Goal: Transaction & Acquisition: Obtain resource

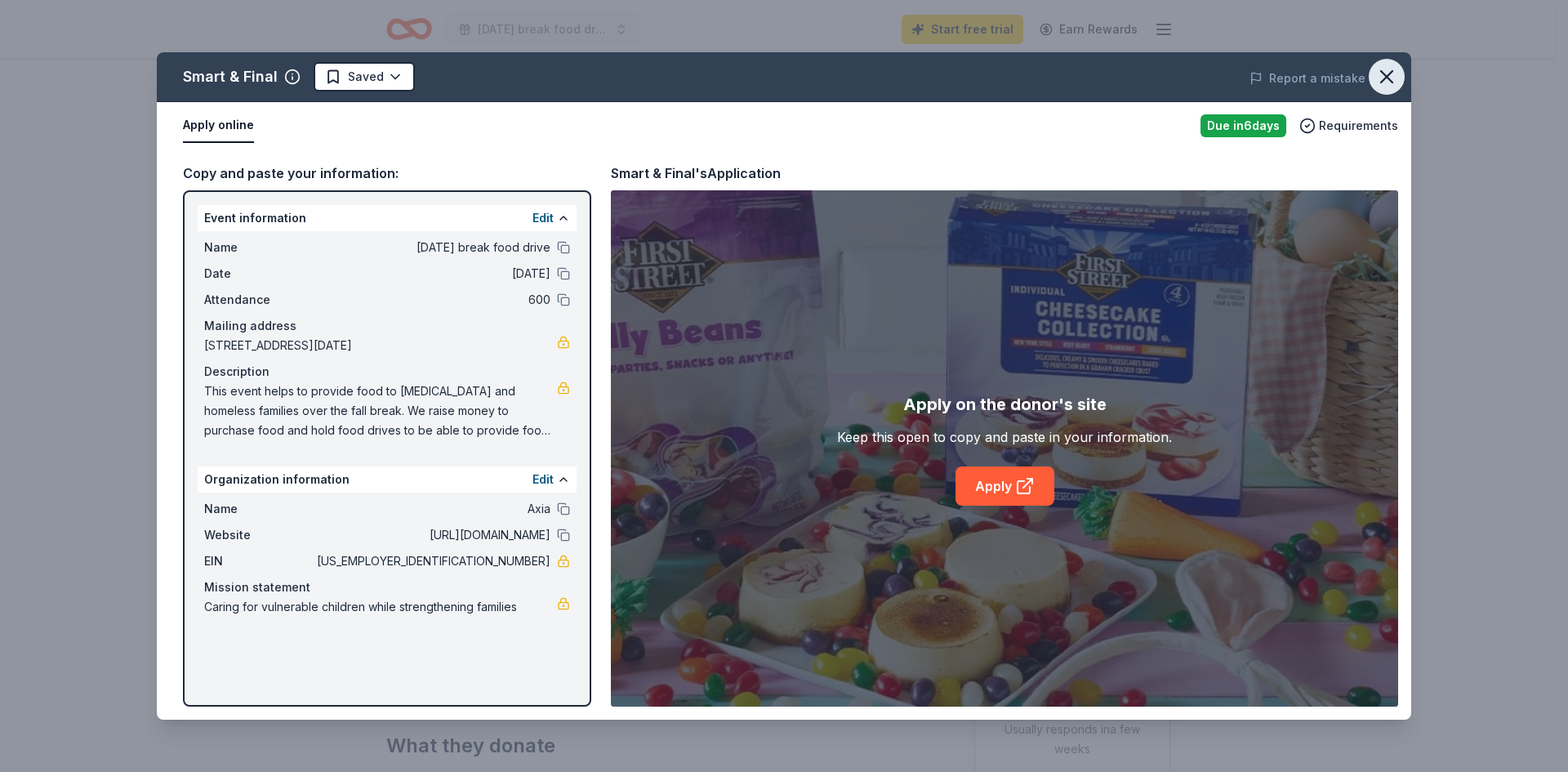
click at [1383, 77] on icon "button" at bounding box center [1387, 77] width 23 height 23
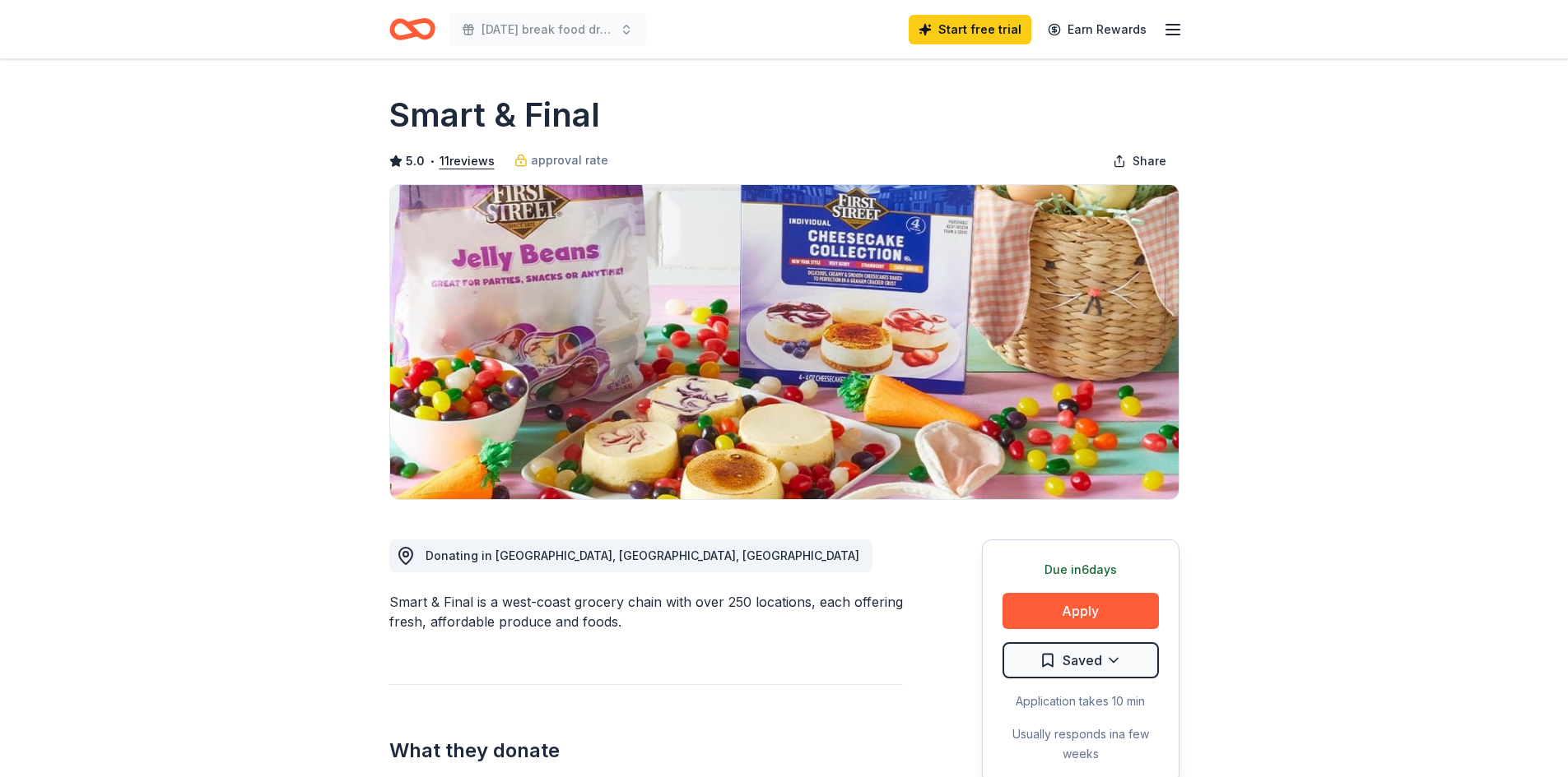
click at [405, 21] on icon "Home" at bounding box center [404, 29] width 26 height 16
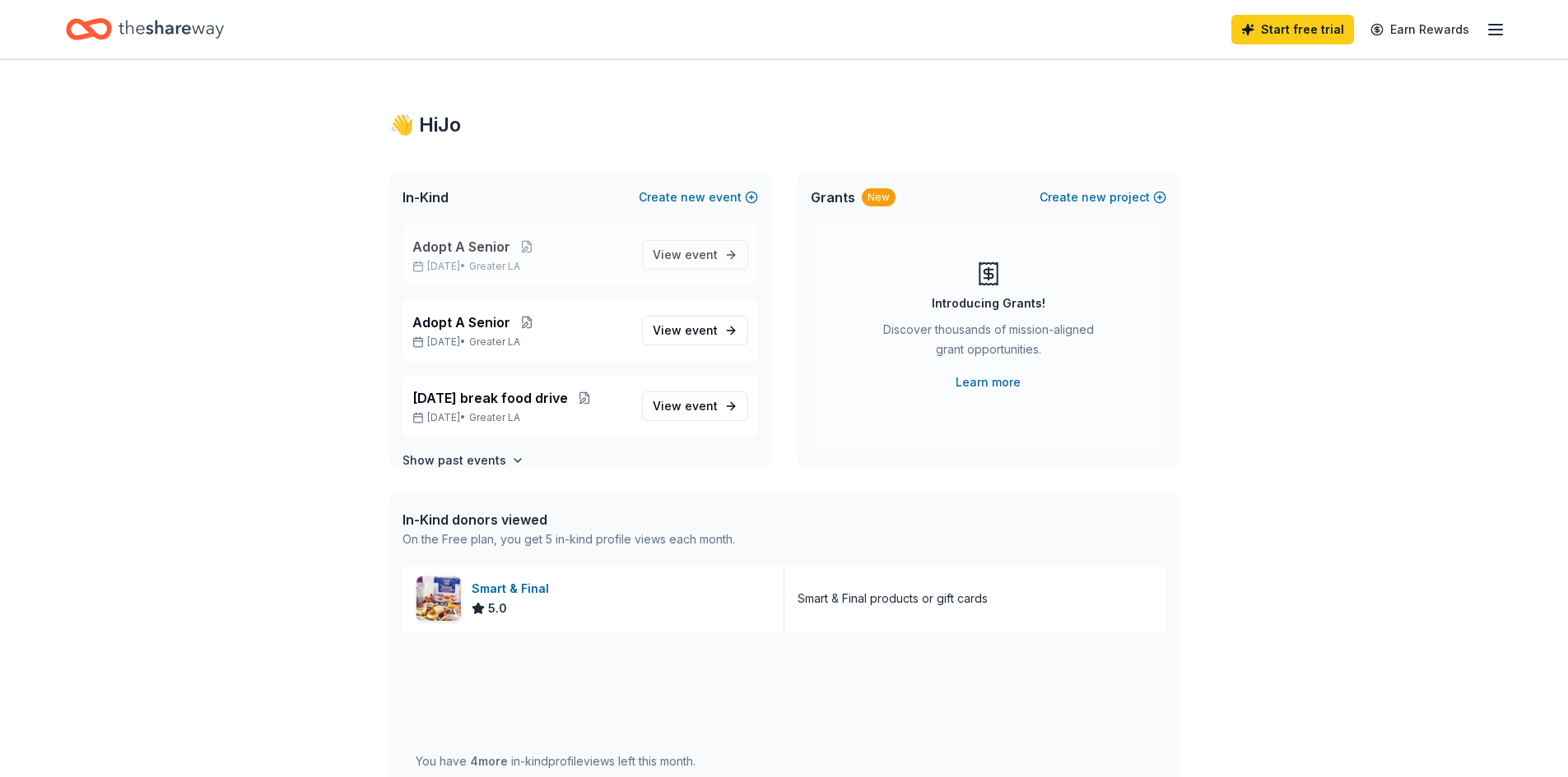
click at [470, 243] on span "Adopt A Senior" at bounding box center [461, 247] width 97 height 20
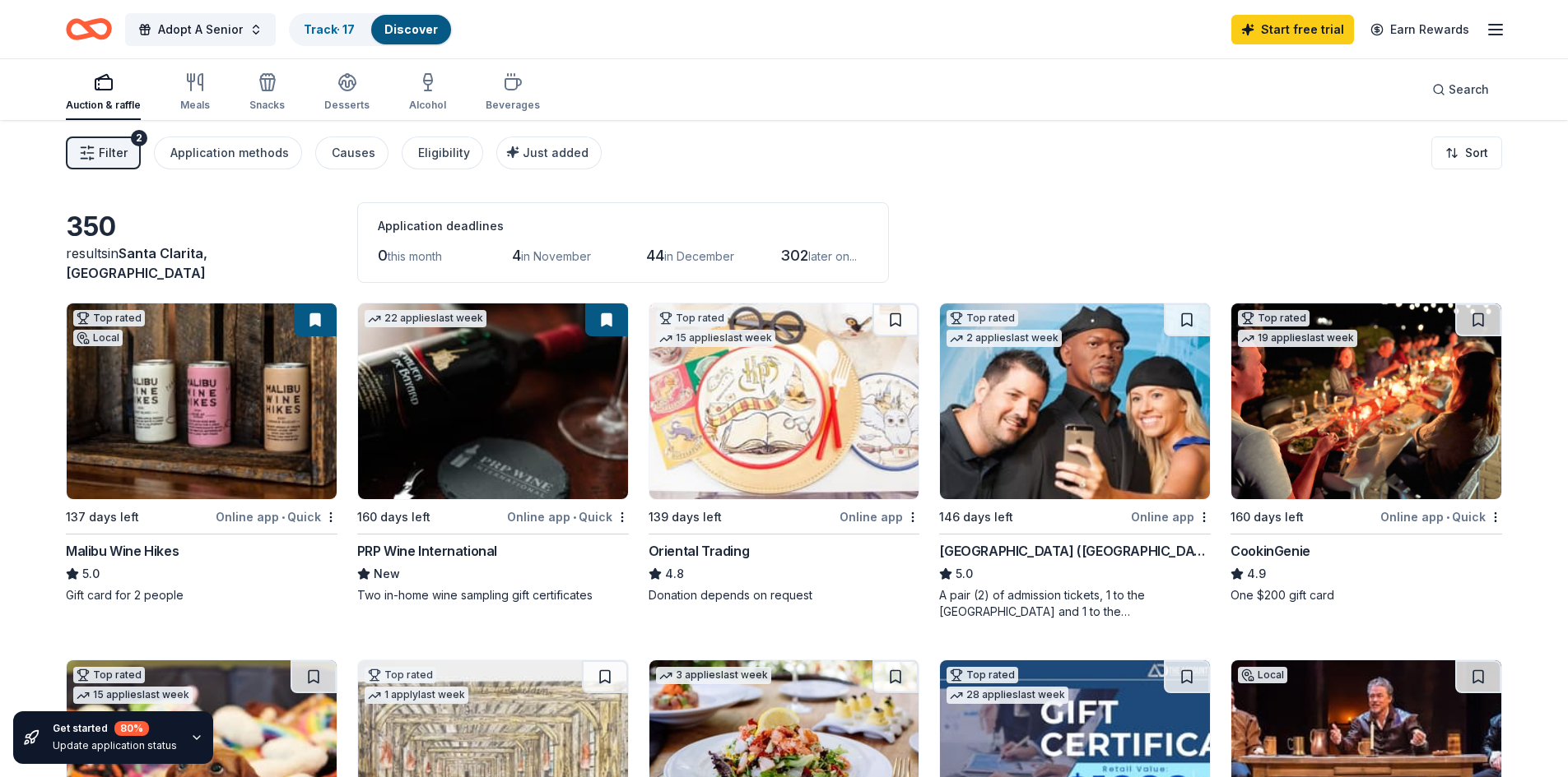
scroll to position [165, 0]
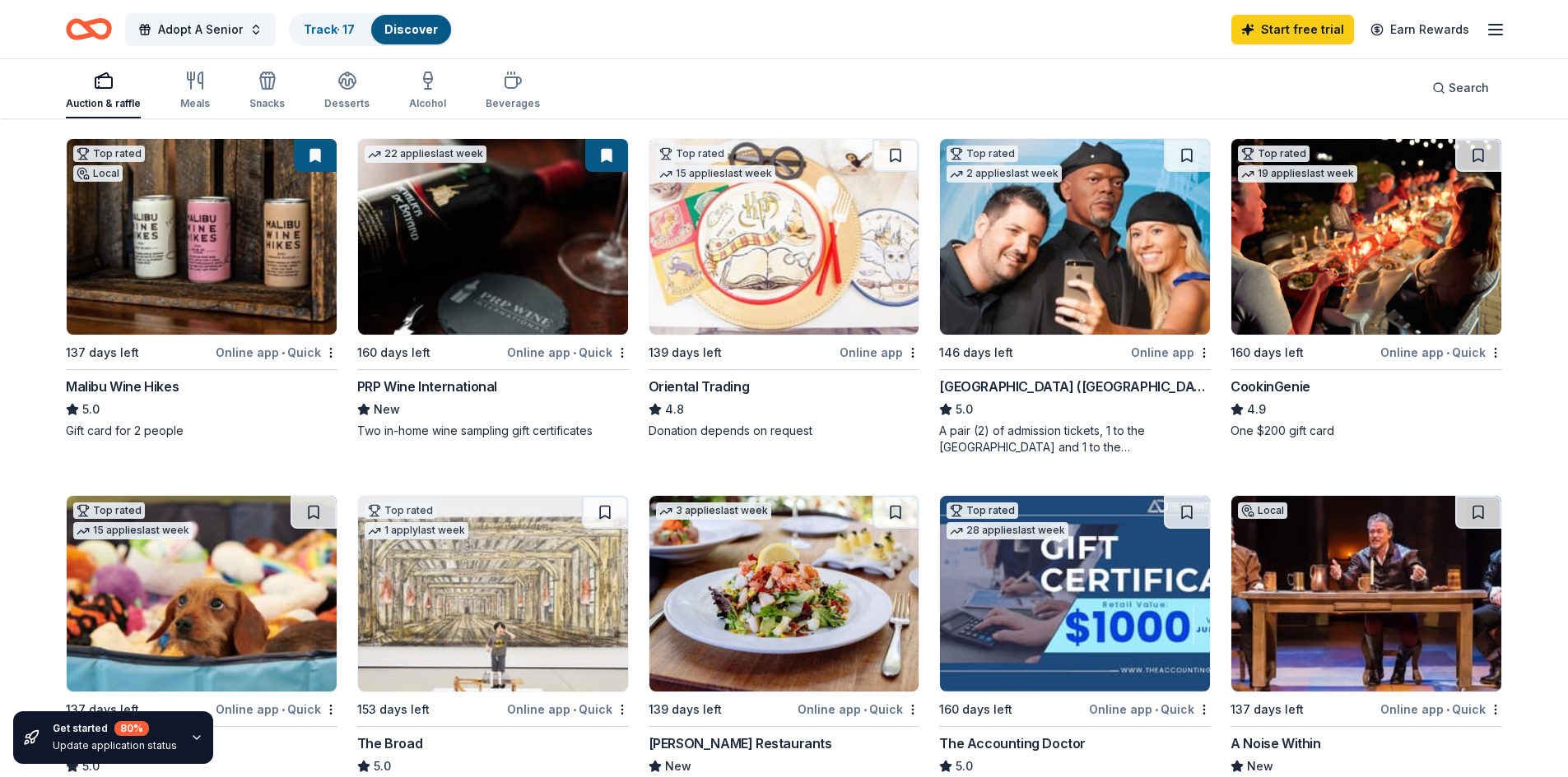
click at [1363, 303] on img at bounding box center [1366, 236] width 270 height 196
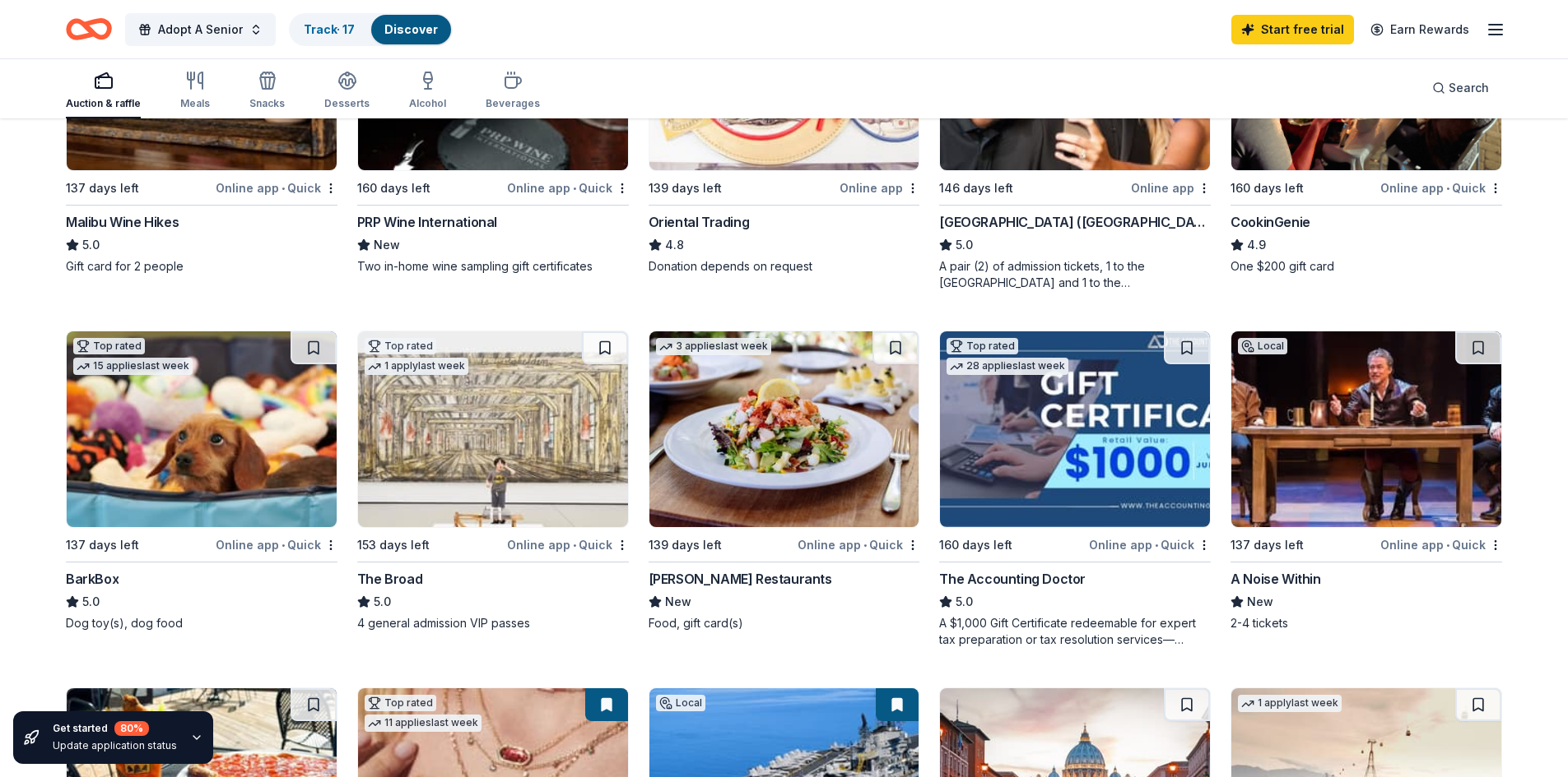
scroll to position [0, 0]
